Goal: Task Accomplishment & Management: Complete application form

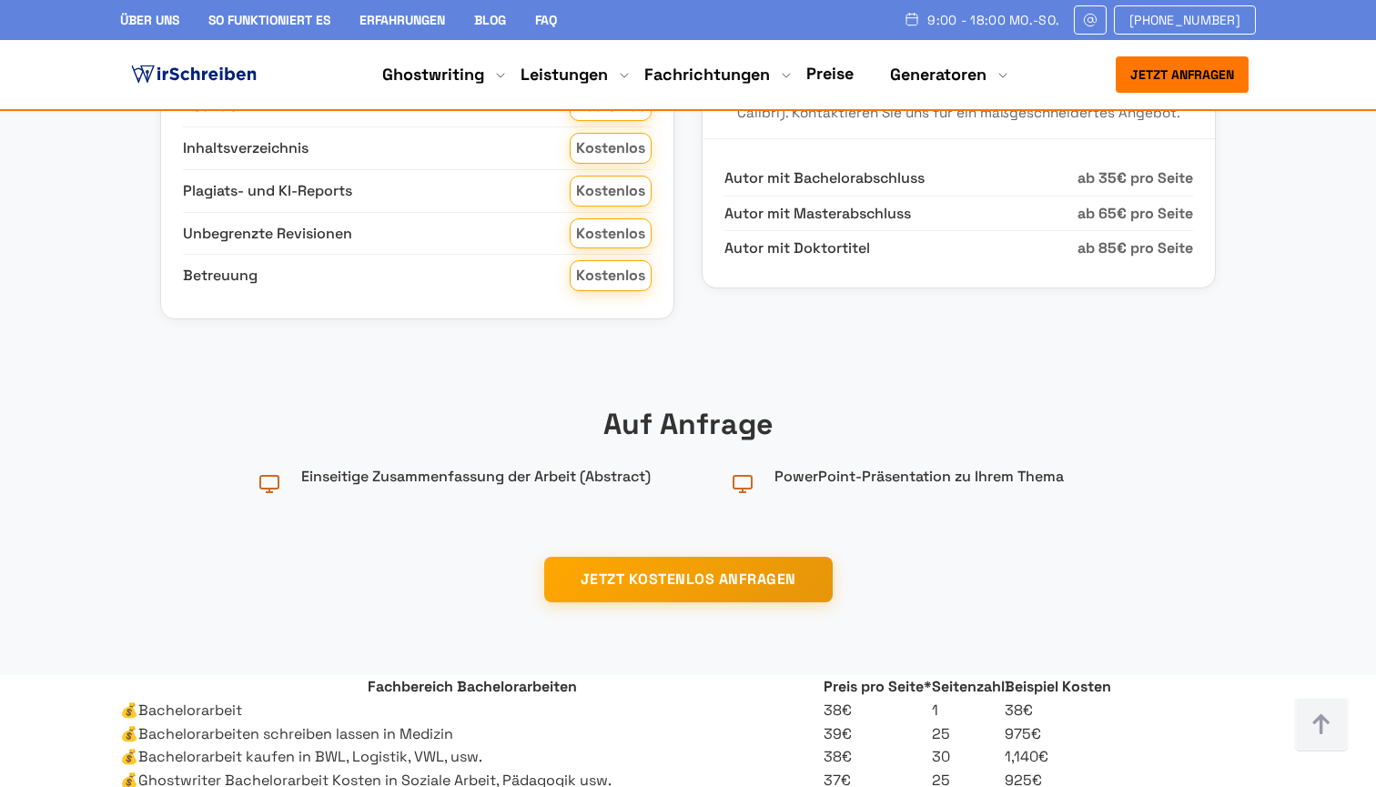
scroll to position [2541, 0]
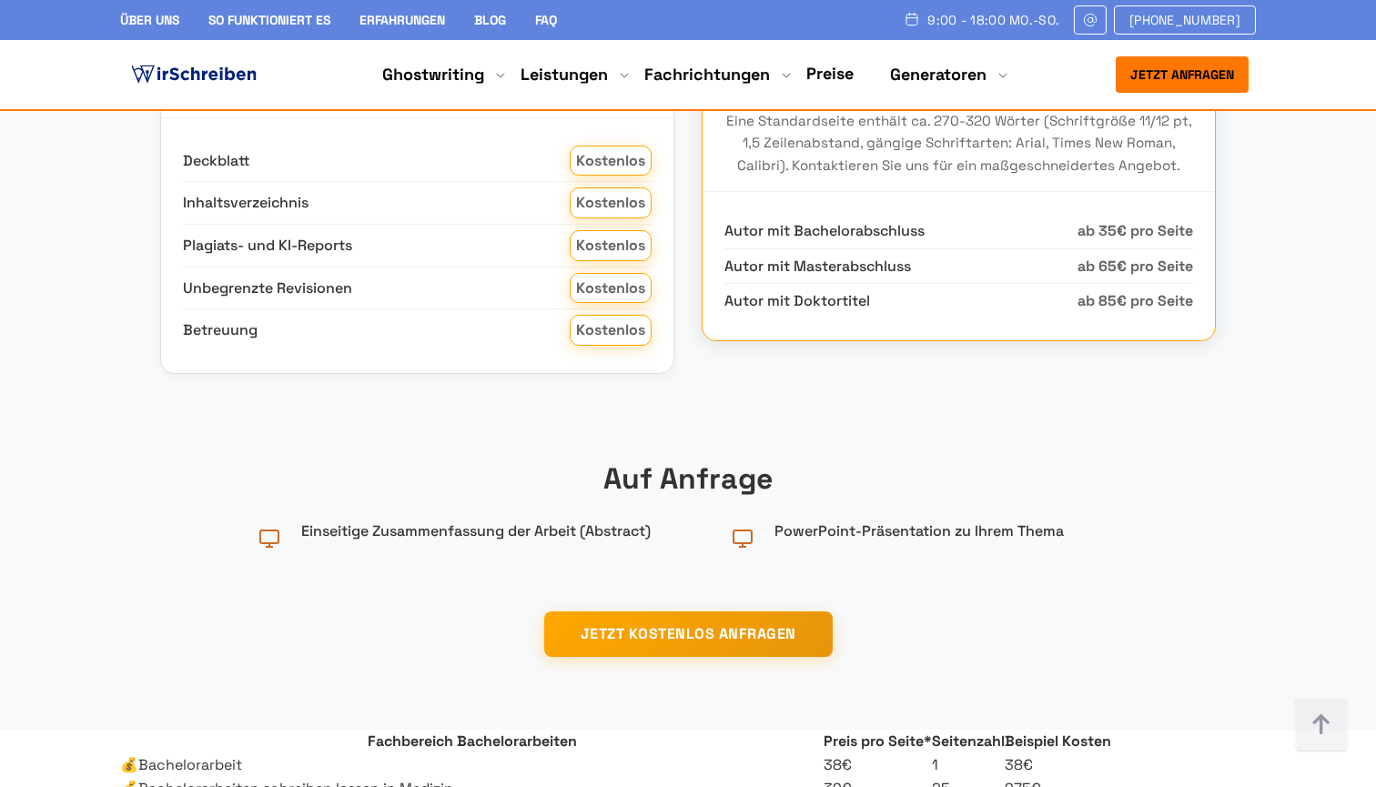
click at [878, 58] on h3 "Anmerkung" at bounding box center [958, 41] width 469 height 35
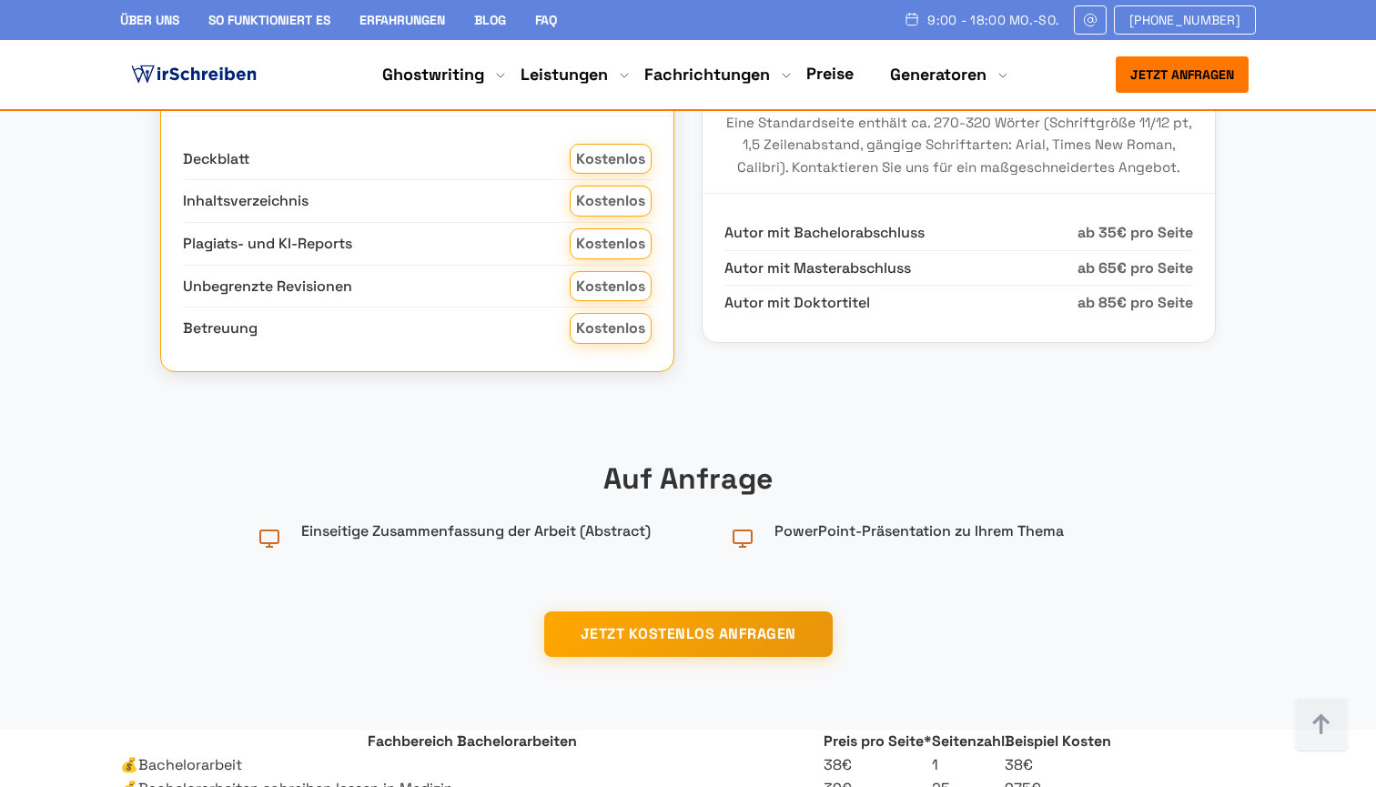
click at [551, 94] on h3 "Was ist bei Ihrer Bachelorarbeit bei WirSchreiben inklusive?" at bounding box center [417, 59] width 469 height 70
click at [547, 327] on div "Deckblatt Kostenlos Inhaltsverzeichnis Kostenlos Plagiats- und KI-Reports Koste…" at bounding box center [417, 243] width 512 height 255
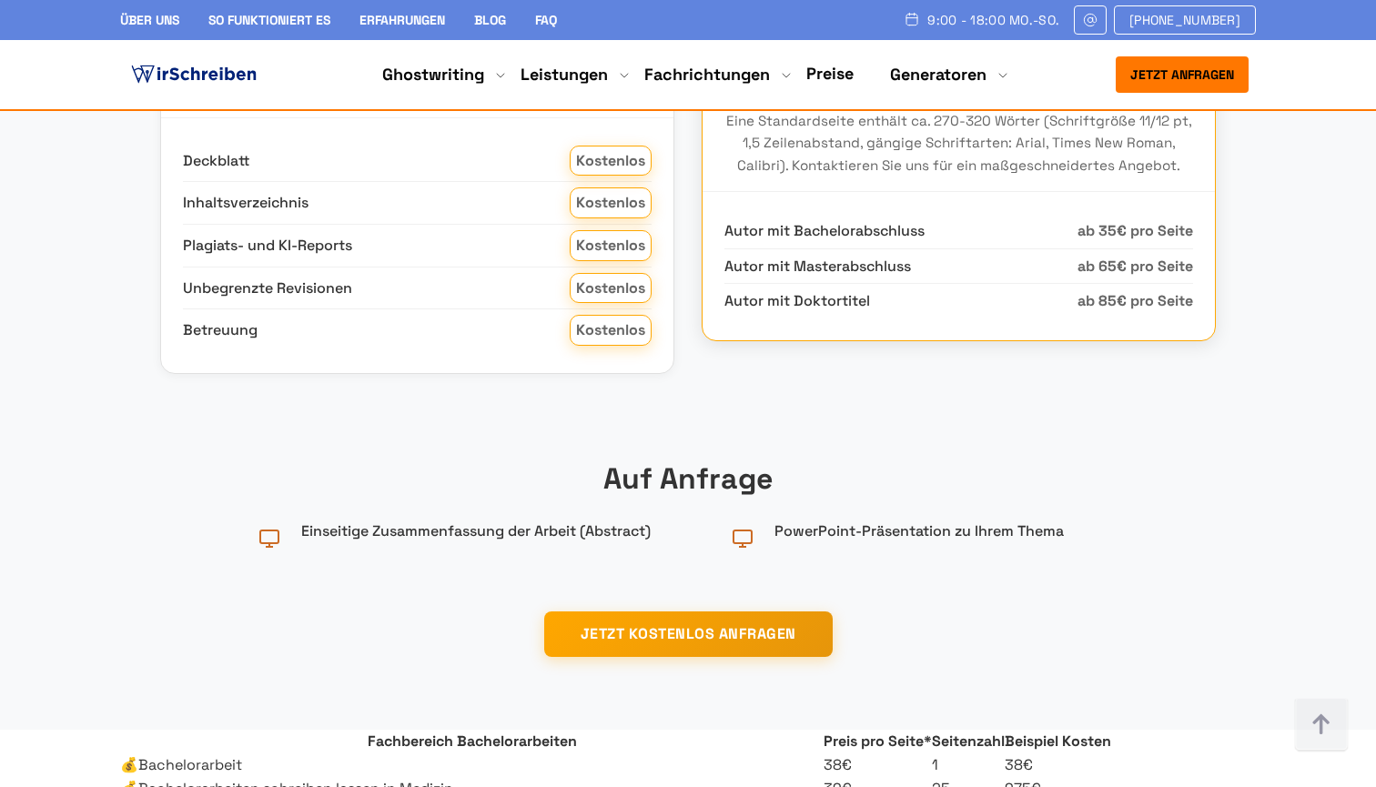
click at [840, 177] on p "Die genannten Preise dienen nur zur Orientierung. Der endgültige Preis richtet …" at bounding box center [958, 121] width 469 height 111
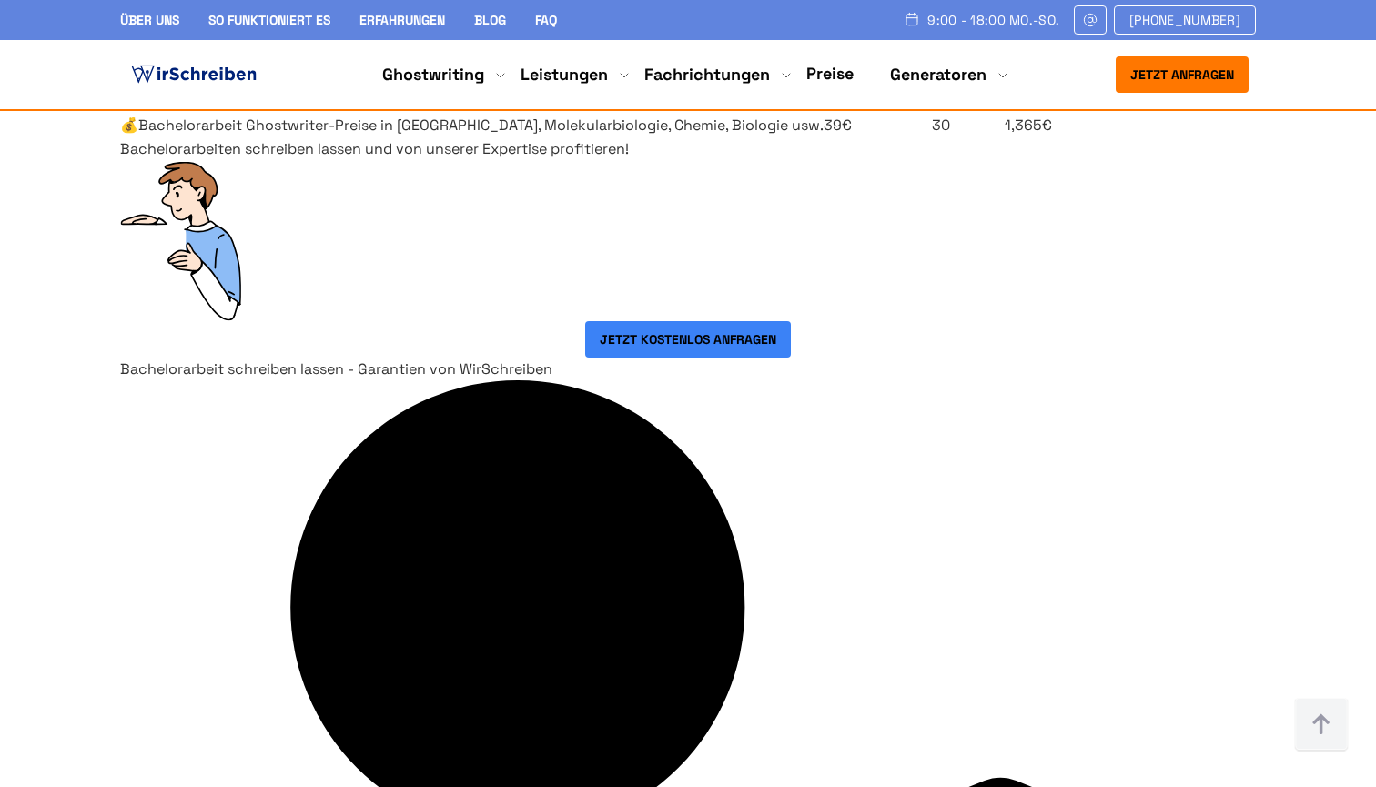
scroll to position [3280, 0]
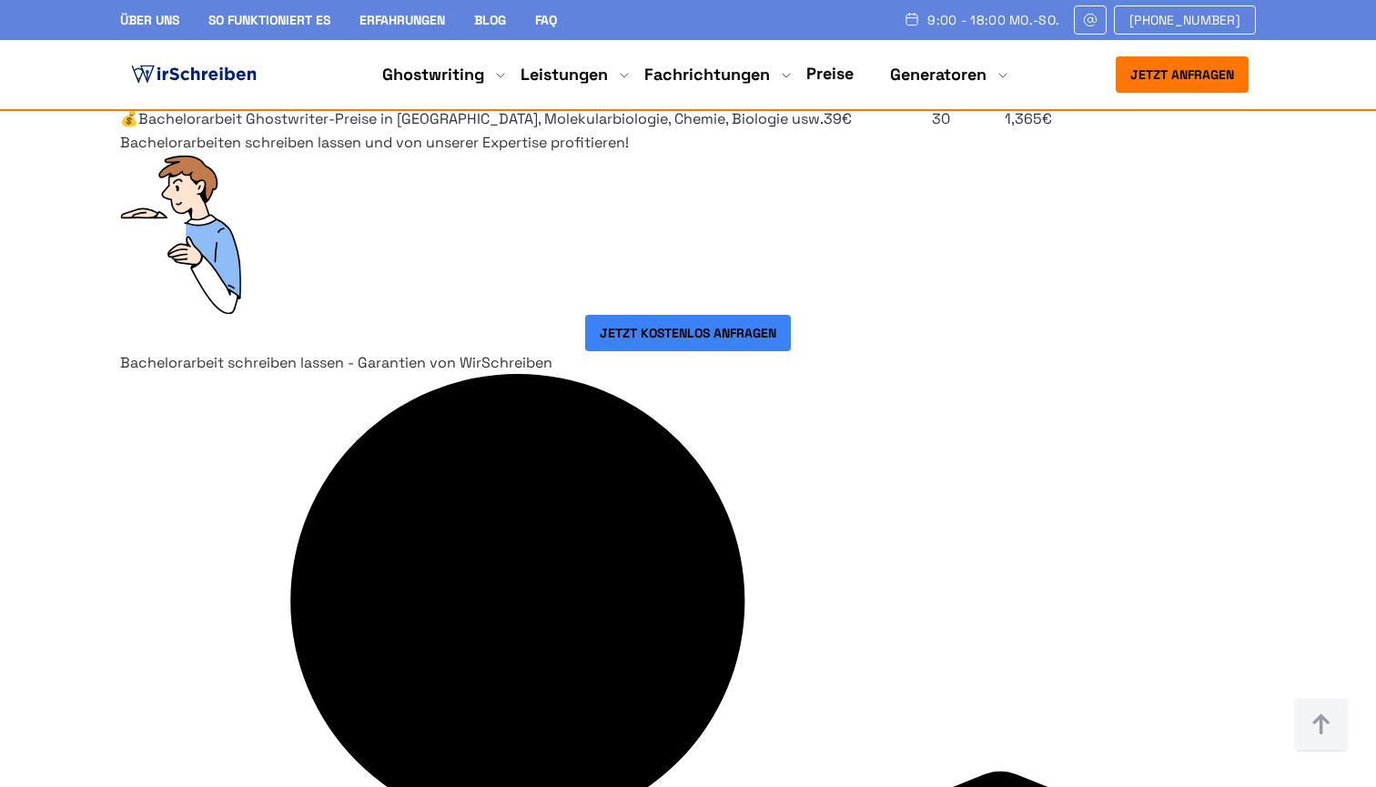
drag, startPoint x: 1038, startPoint y: 501, endPoint x: 991, endPoint y: 503, distance: 47.4
click at [1005, 108] on td "925€" at bounding box center [1058, 97] width 106 height 24
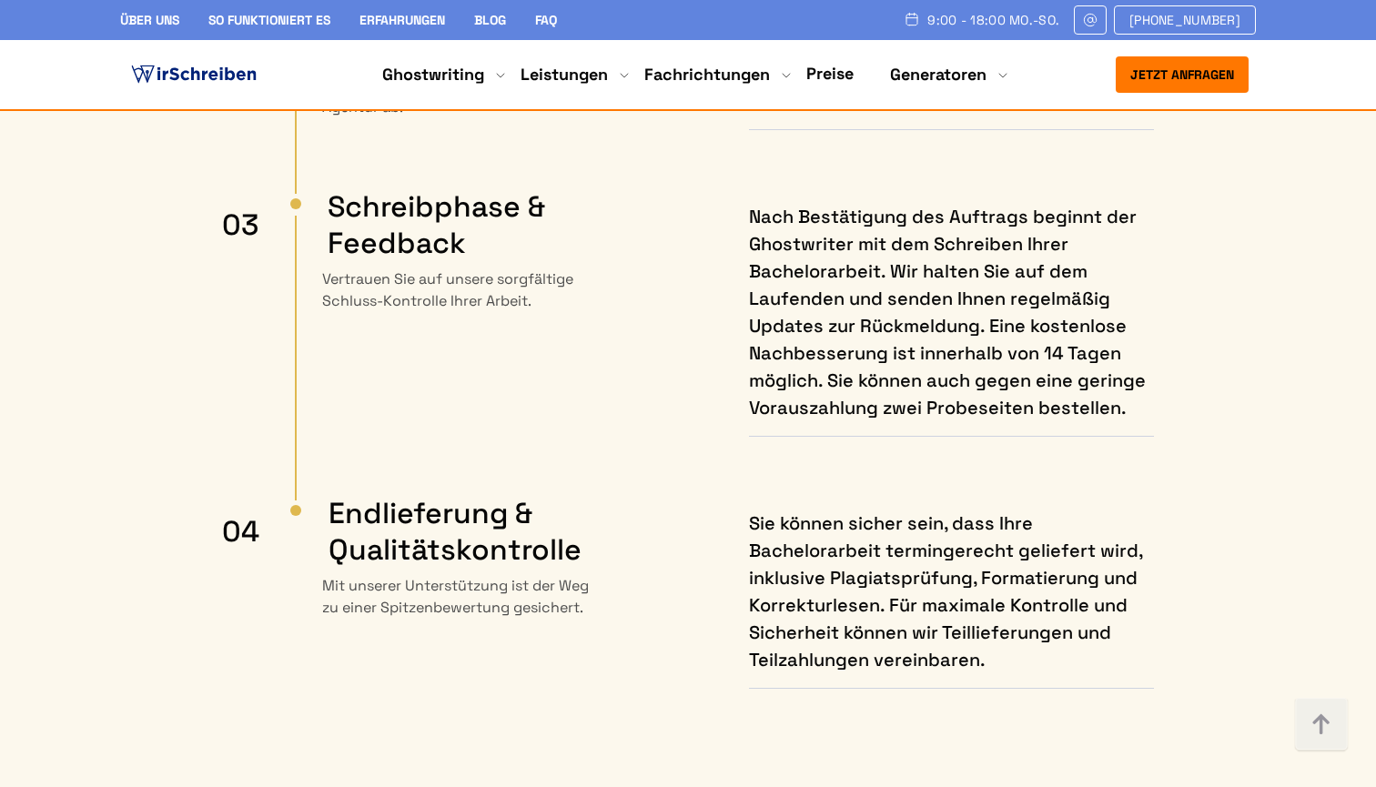
scroll to position [10740, 0]
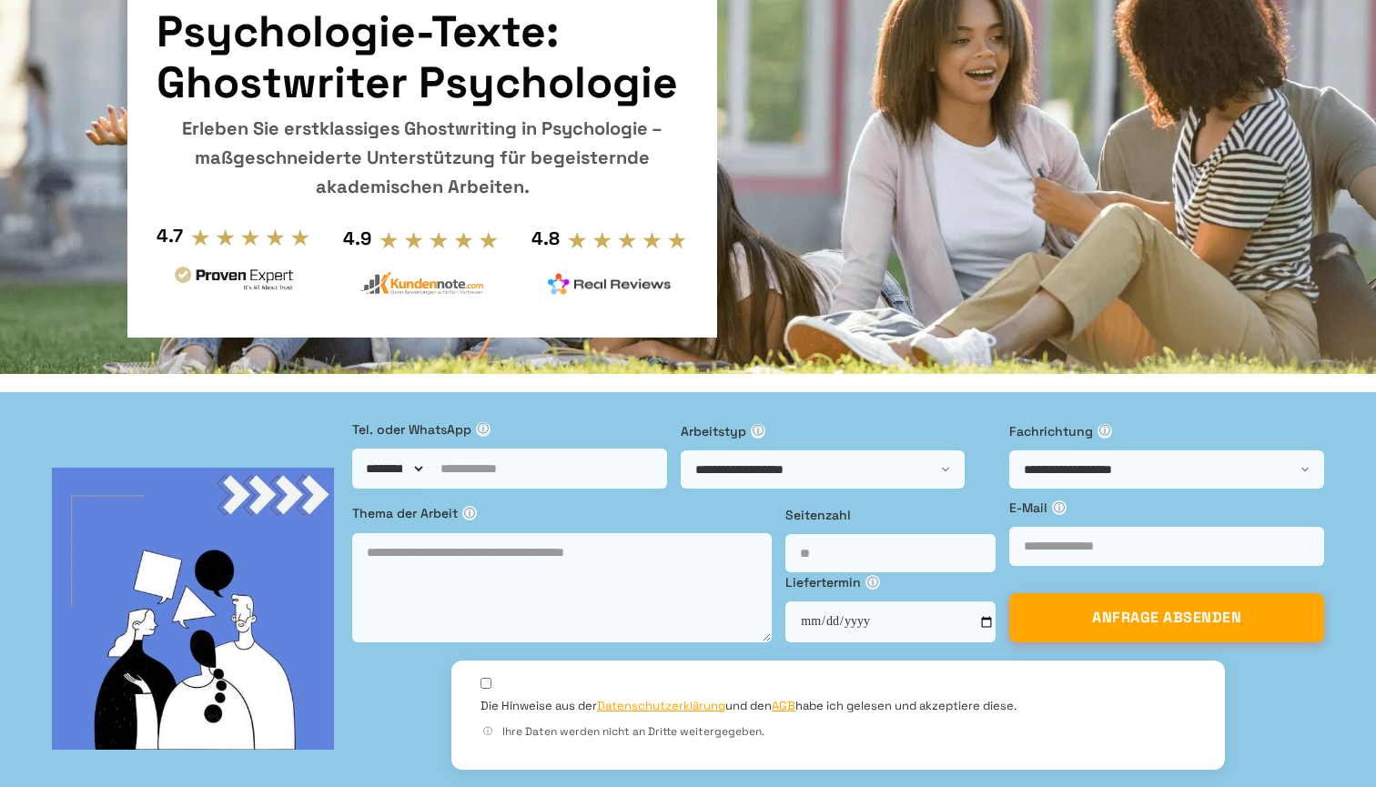
scroll to position [308, 0]
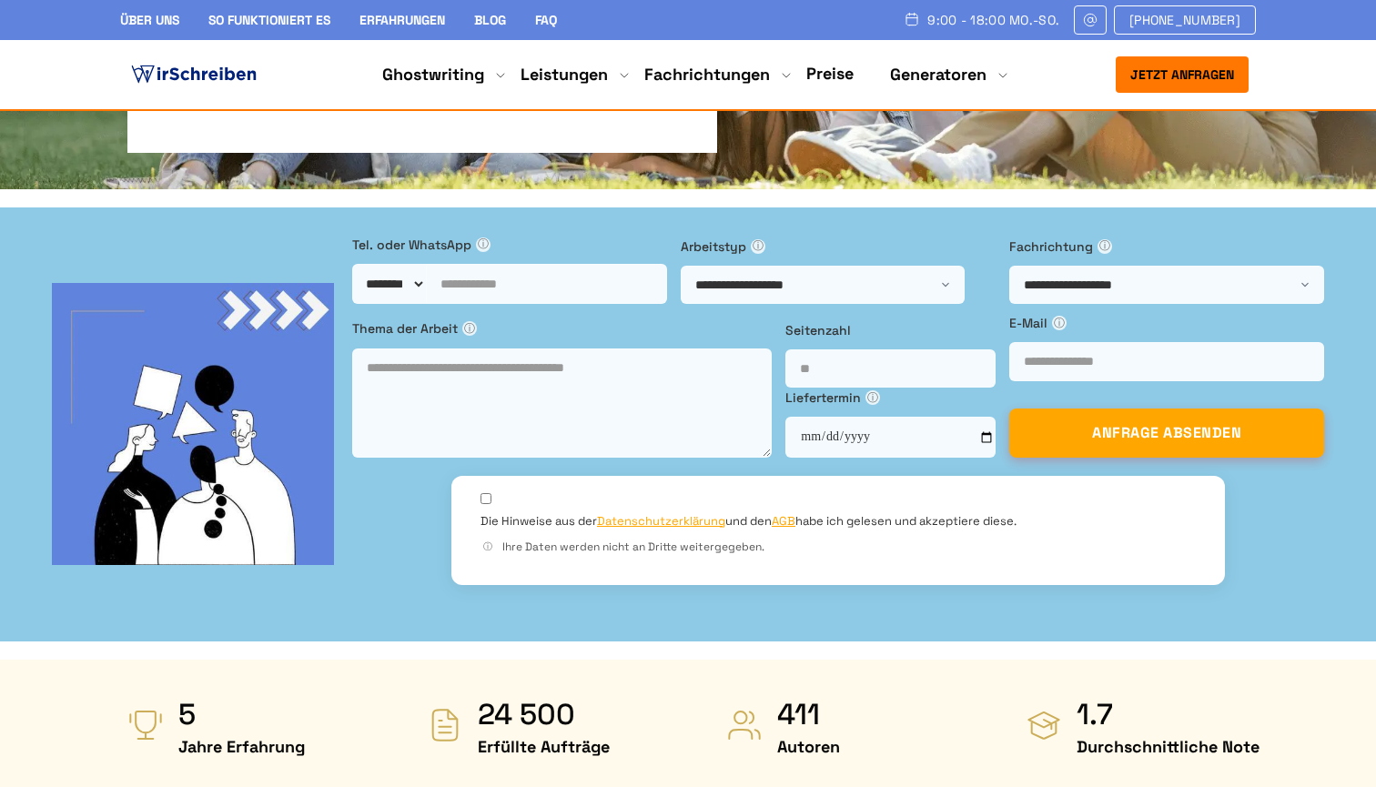
click at [491, 238] on span "ⓘ" at bounding box center [483, 245] width 15 height 15
click at [765, 239] on span "ⓘ" at bounding box center [758, 246] width 15 height 15
select select "**********"
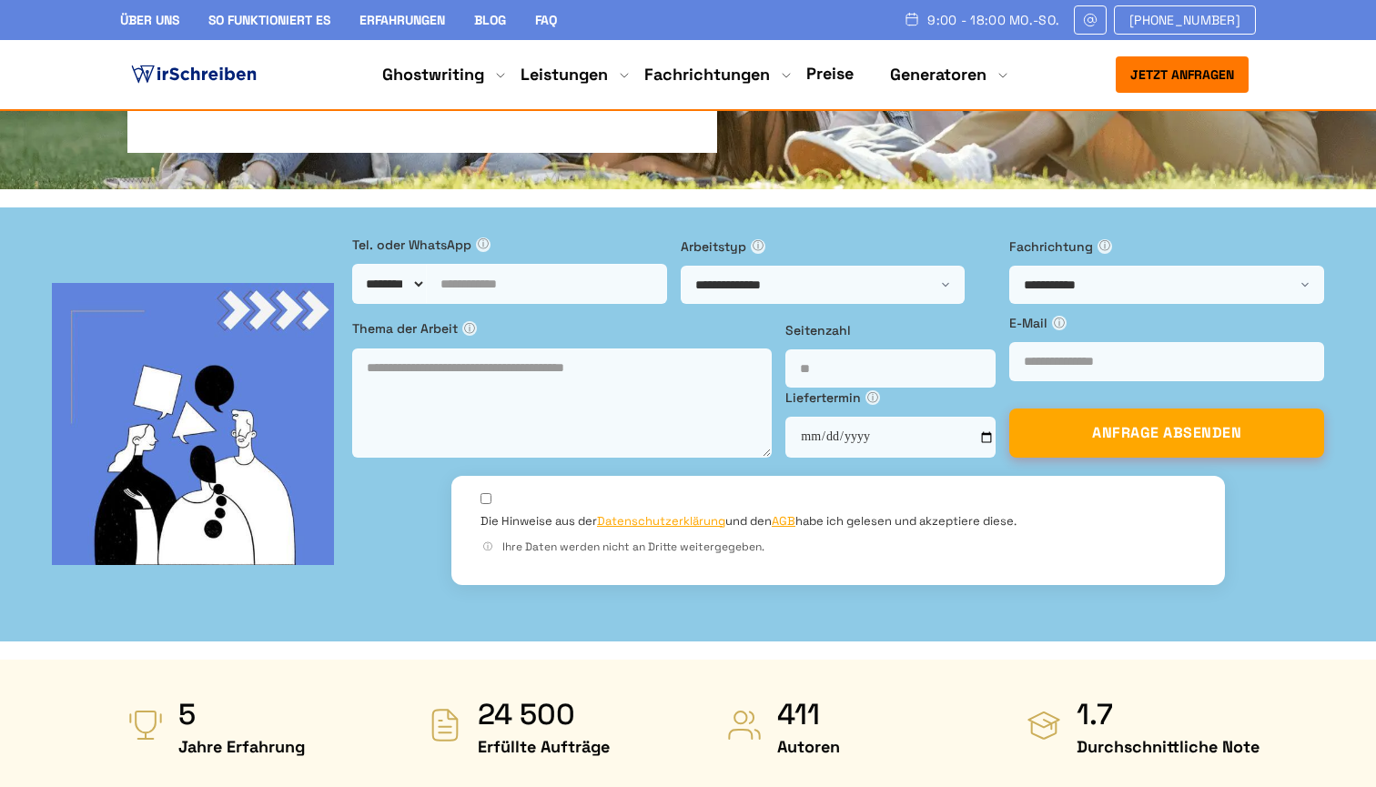
click at [1112, 239] on span "ⓘ" at bounding box center [1105, 246] width 15 height 15
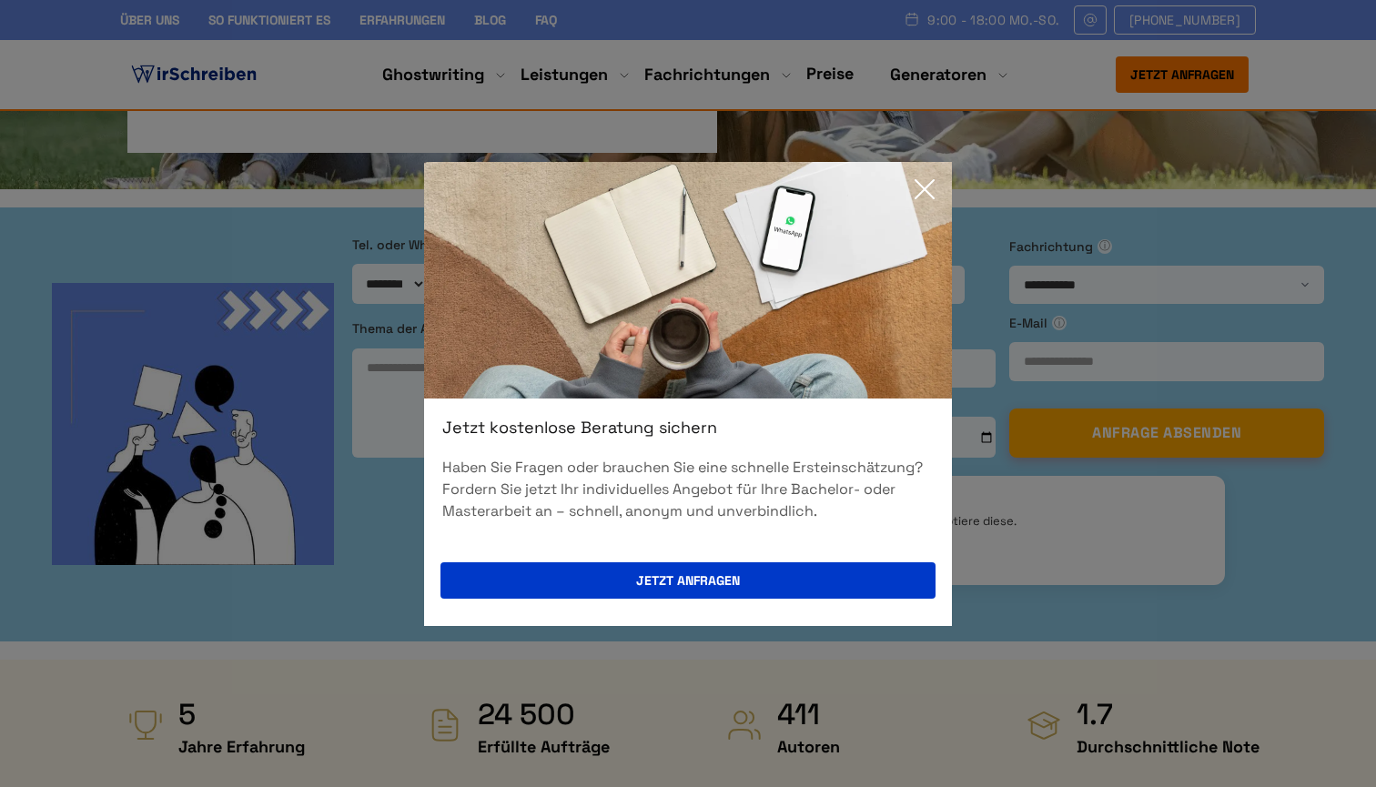
click at [923, 180] on icon at bounding box center [924, 189] width 36 height 36
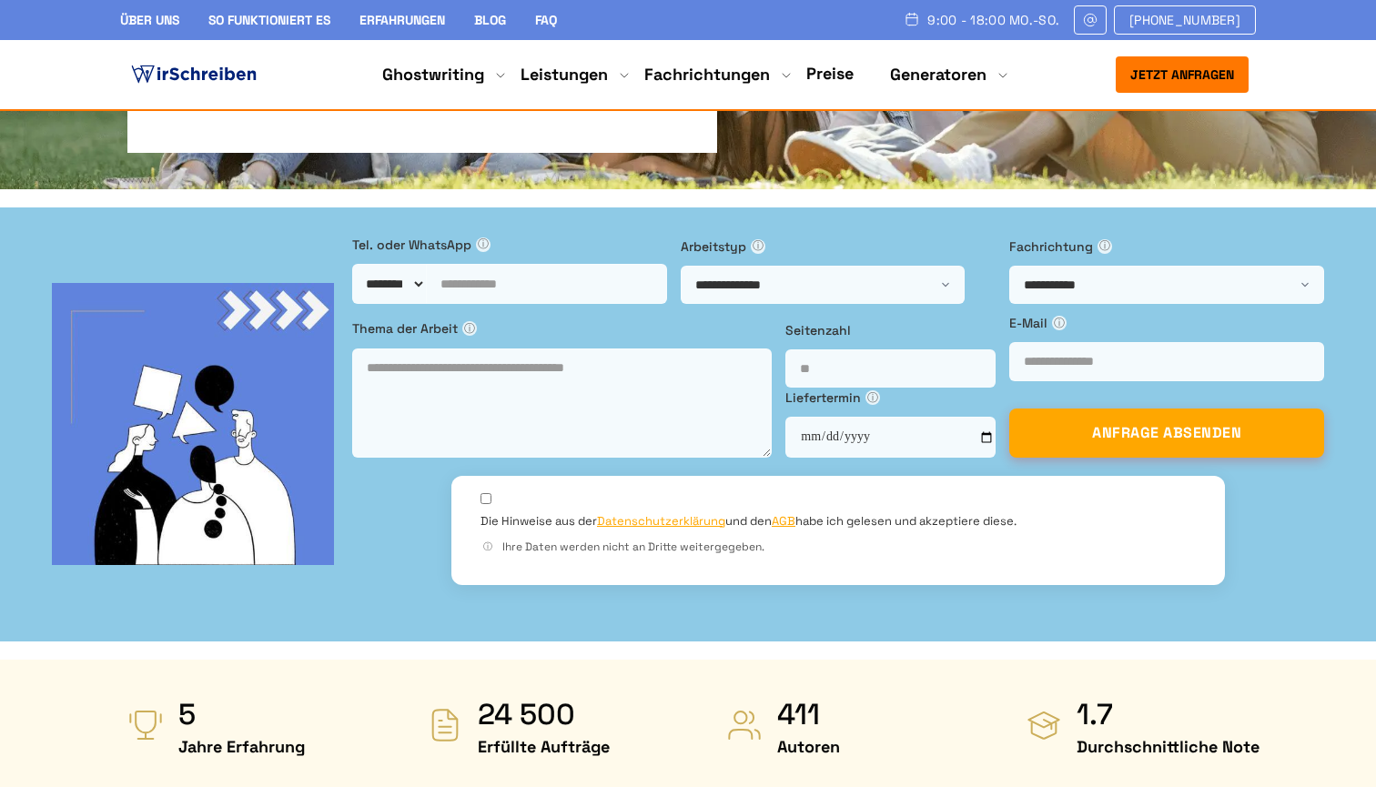
click at [495, 540] on span "ⓘ" at bounding box center [488, 547] width 15 height 15
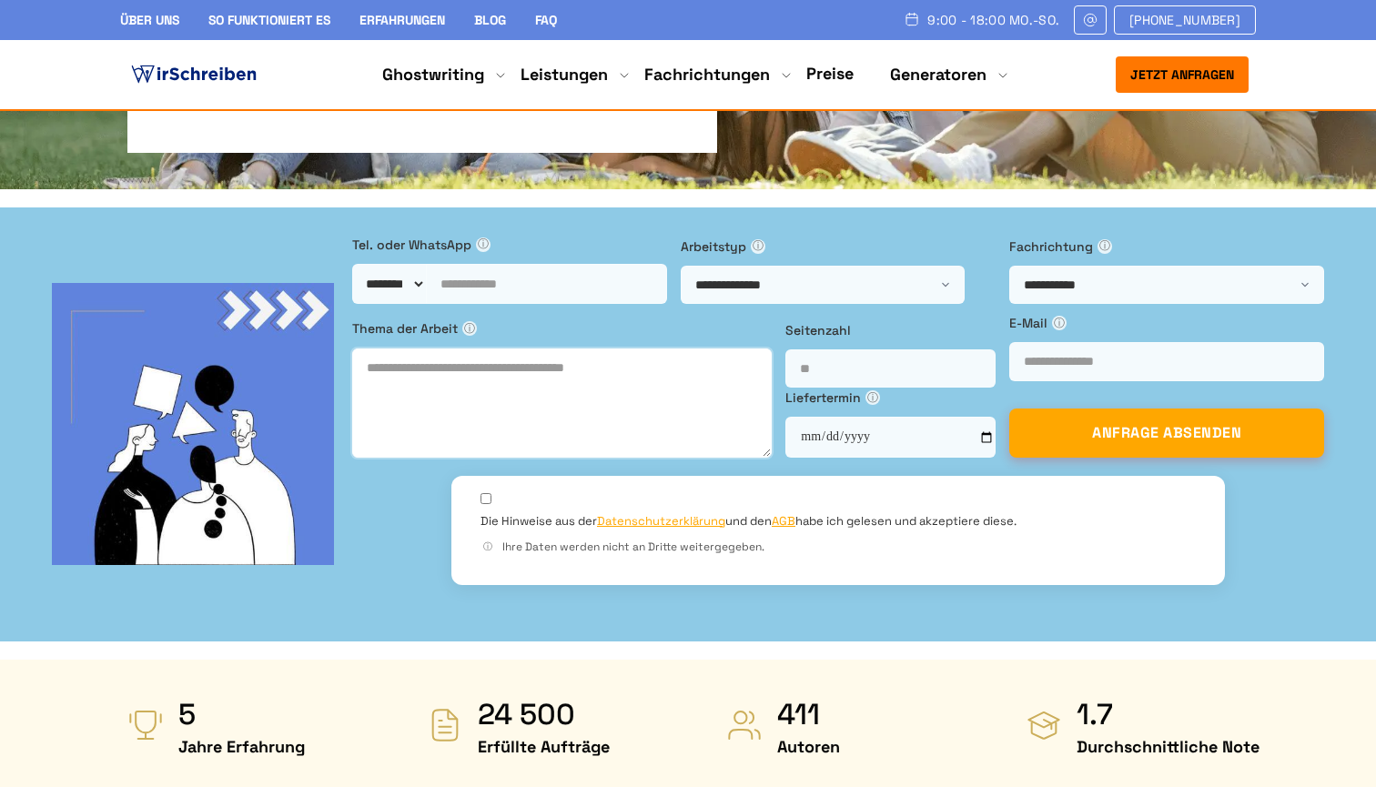
click at [528, 401] on textarea at bounding box center [562, 403] width 420 height 109
type textarea "**"
type textarea "**********"
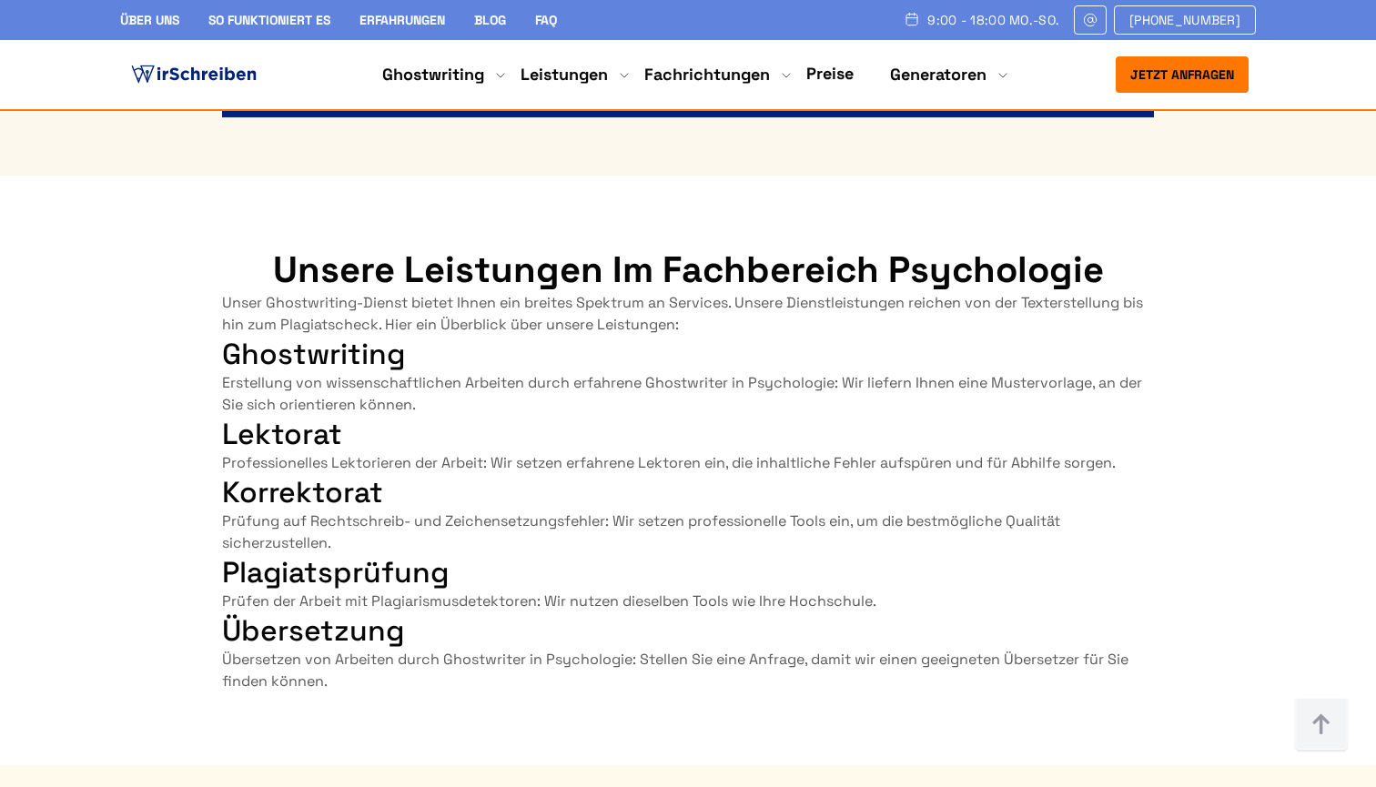
scroll to position [5988, 0]
